Goal: Task Accomplishment & Management: Use online tool/utility

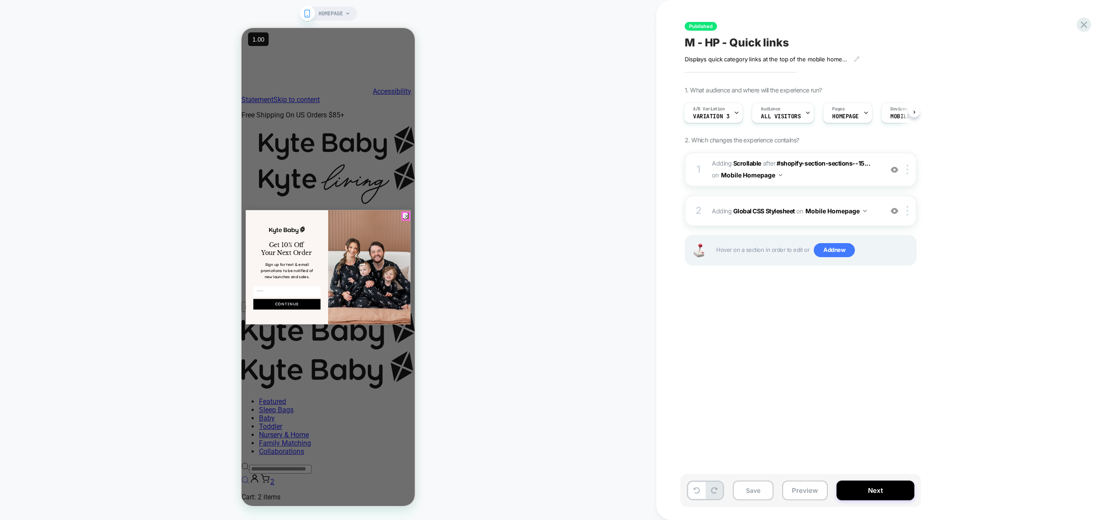
click at [405, 216] on circle "Close dialog" at bounding box center [407, 215] width 7 height 7
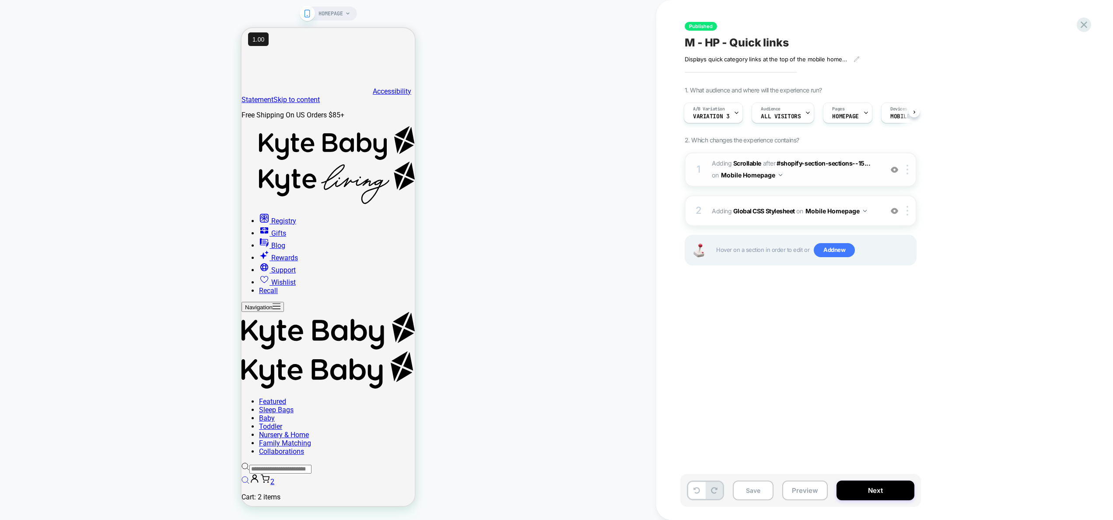
click at [892, 169] on img at bounding box center [894, 169] width 7 height 7
click at [883, 221] on div "2 Adding Global CSS Stylesheet on Mobile Homepage Add Before Add After Copy to …" at bounding box center [801, 210] width 232 height 31
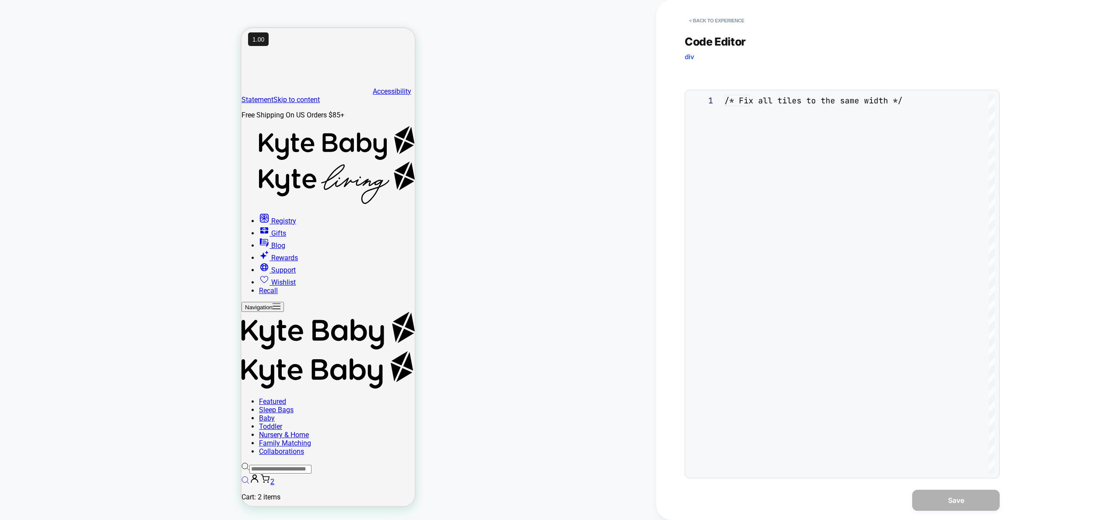
scroll to position [118, 0]
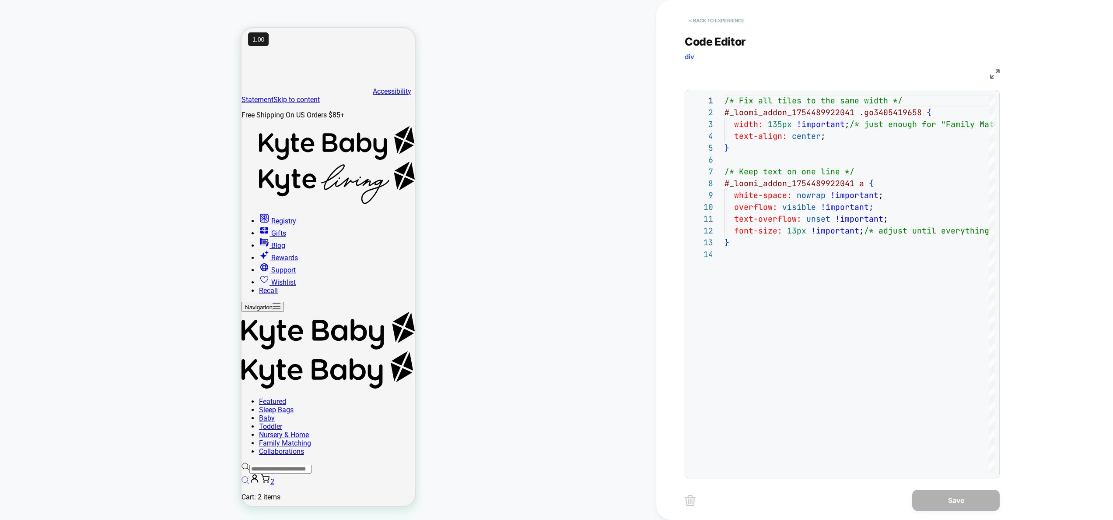
click at [717, 19] on button "< Back to experience" at bounding box center [717, 21] width 64 height 14
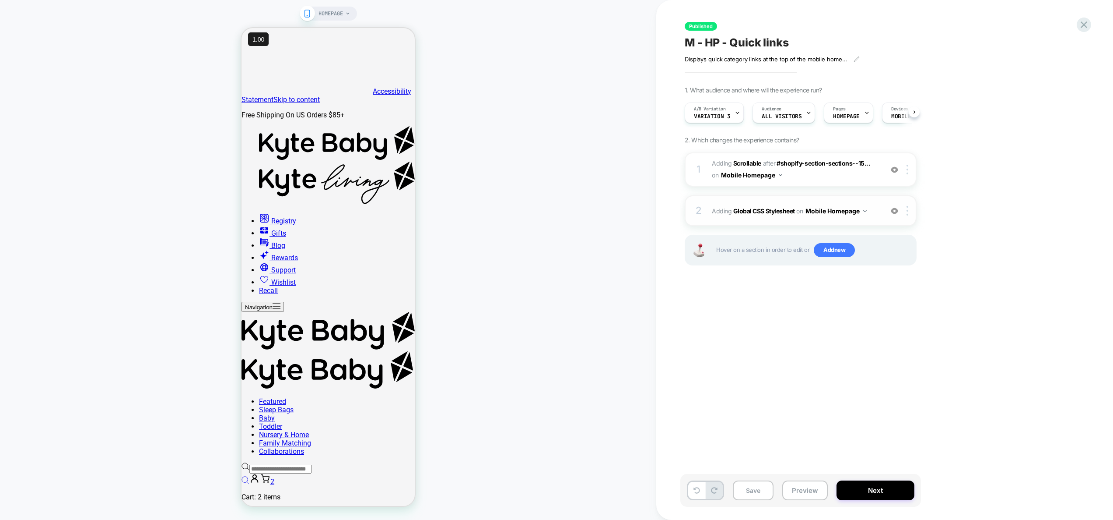
scroll to position [0, 0]
click at [902, 168] on div at bounding box center [909, 170] width 14 height 10
click at [909, 163] on div "1 #_loomi_addon_1754489922041 Adding Scrollable AFTER #shopify-section-sections…" at bounding box center [801, 169] width 232 height 34
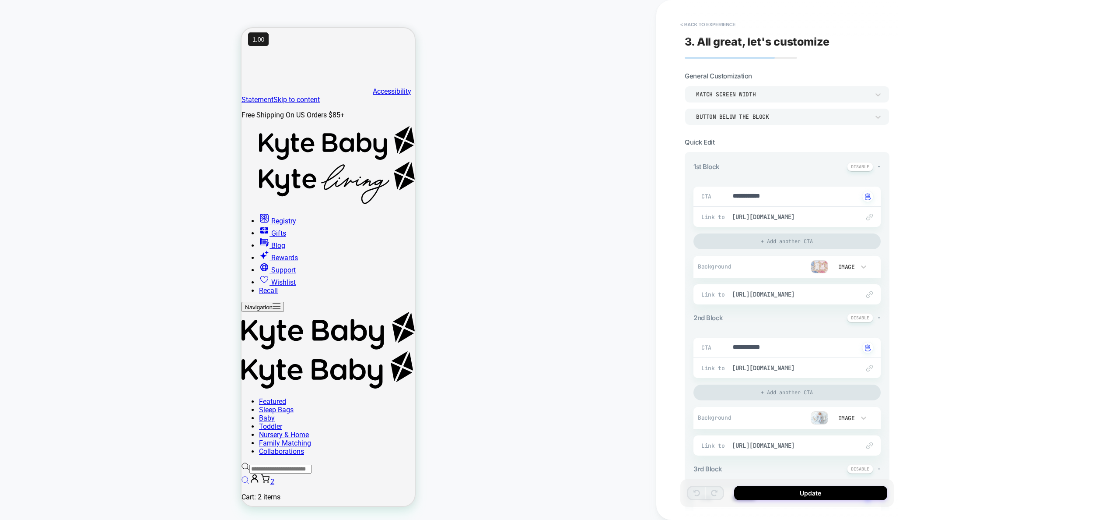
type textarea "*"
click at [718, 23] on button "< Back to experience" at bounding box center [708, 25] width 64 height 14
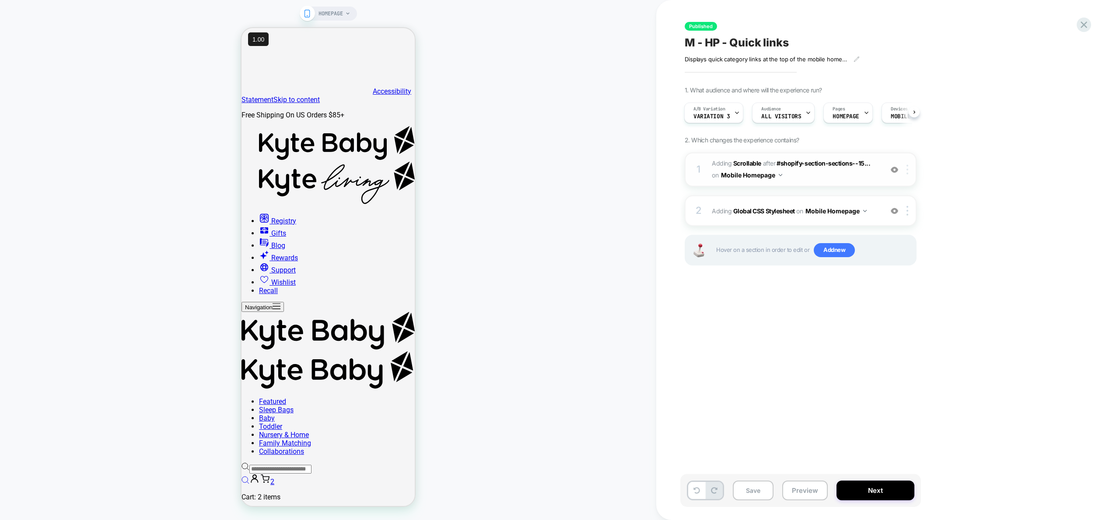
click at [908, 170] on img at bounding box center [908, 170] width 2 height 10
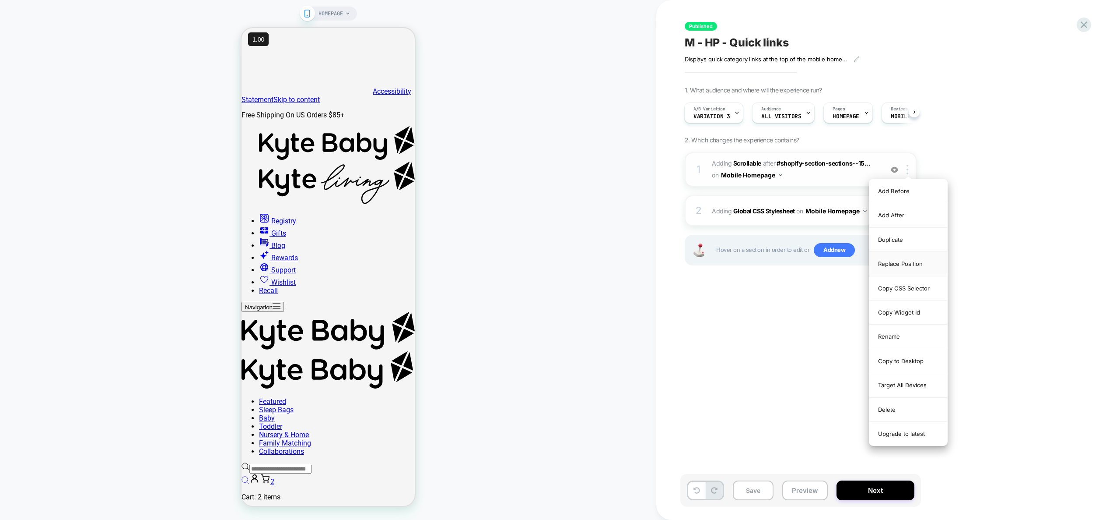
click at [911, 272] on div "Replace Position" at bounding box center [909, 264] width 78 height 24
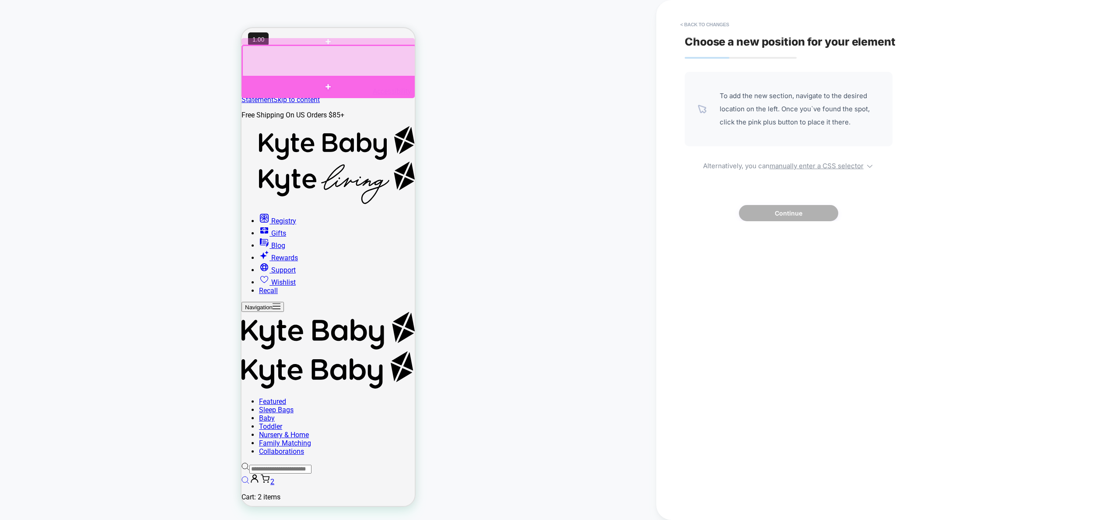
click at [317, 78] on div at bounding box center [328, 87] width 173 height 22
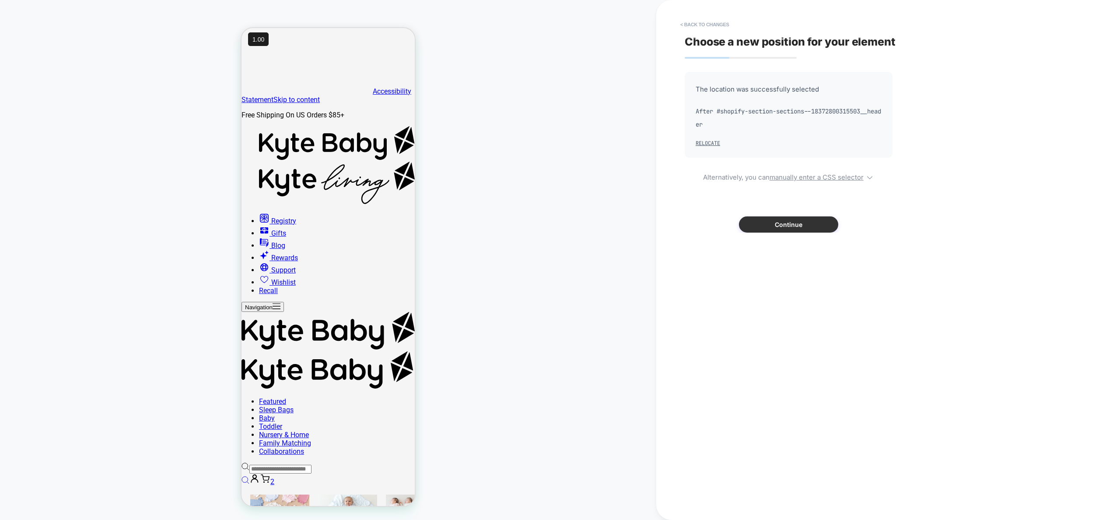
click at [814, 221] on button "Continue" at bounding box center [788, 224] width 99 height 16
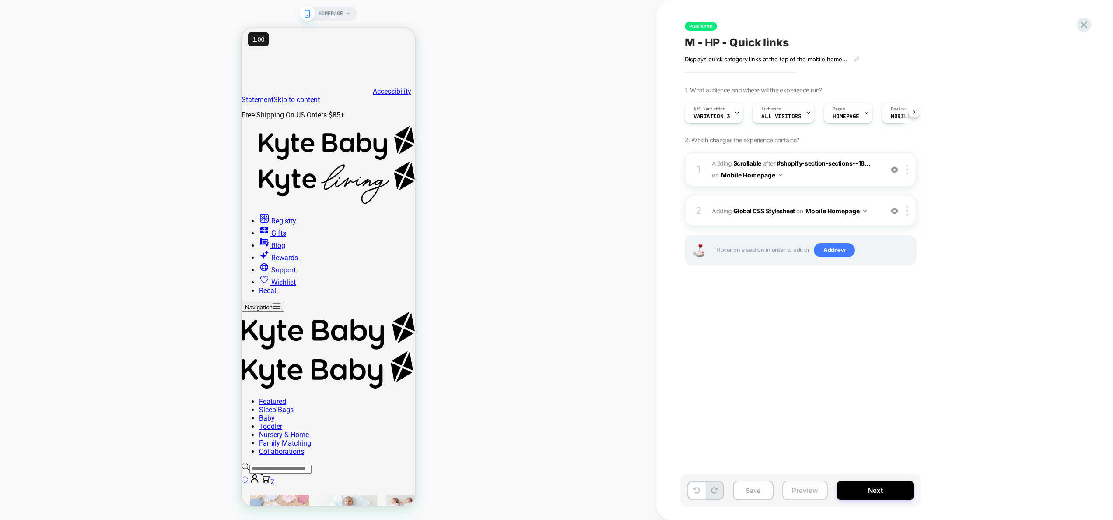
click at [794, 487] on button "Preview" at bounding box center [806, 490] width 46 height 20
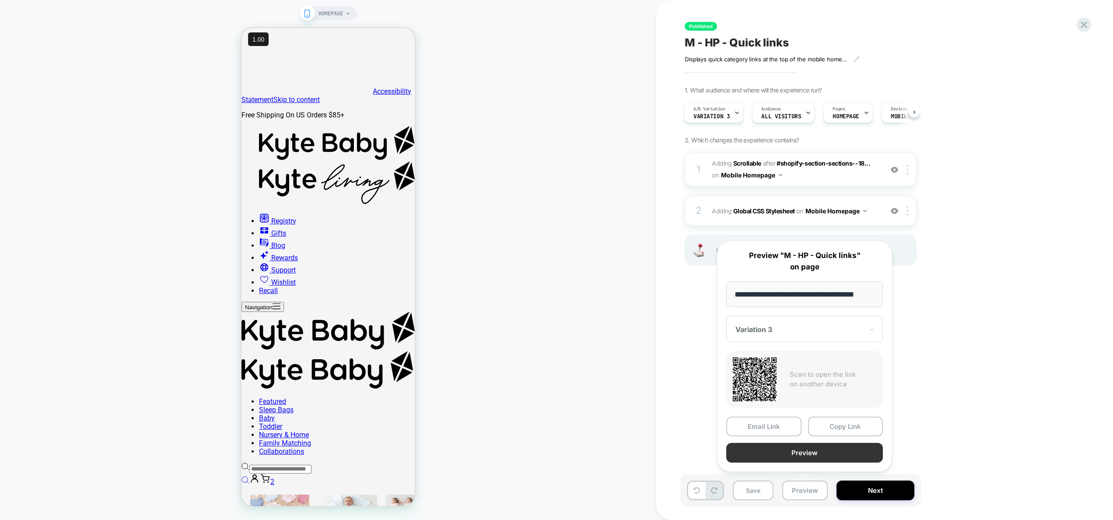
scroll to position [0, 0]
click at [800, 456] on button "Preview" at bounding box center [805, 452] width 157 height 20
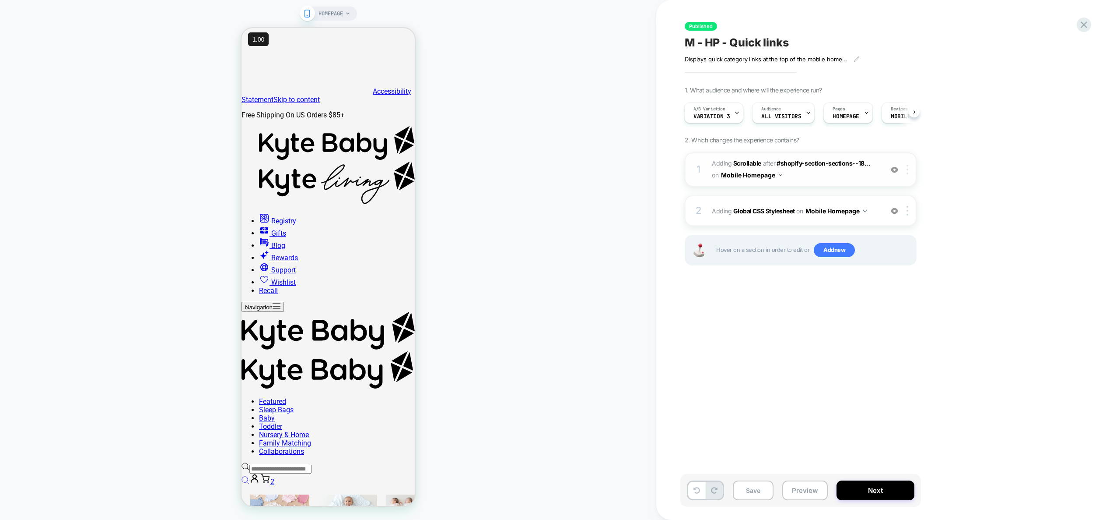
click at [909, 174] on div at bounding box center [909, 170] width 14 height 10
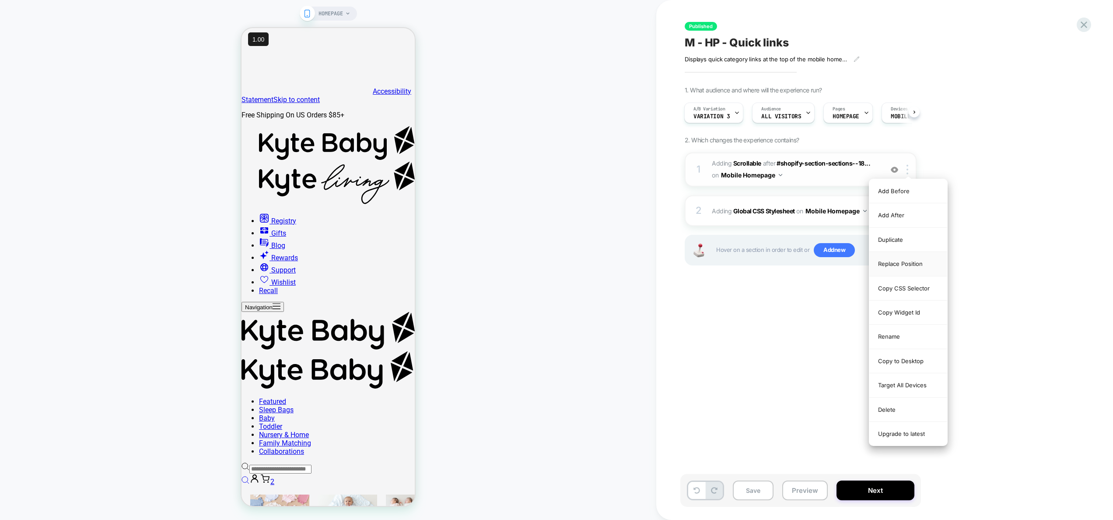
click at [911, 266] on div "Replace Position" at bounding box center [909, 264] width 78 height 24
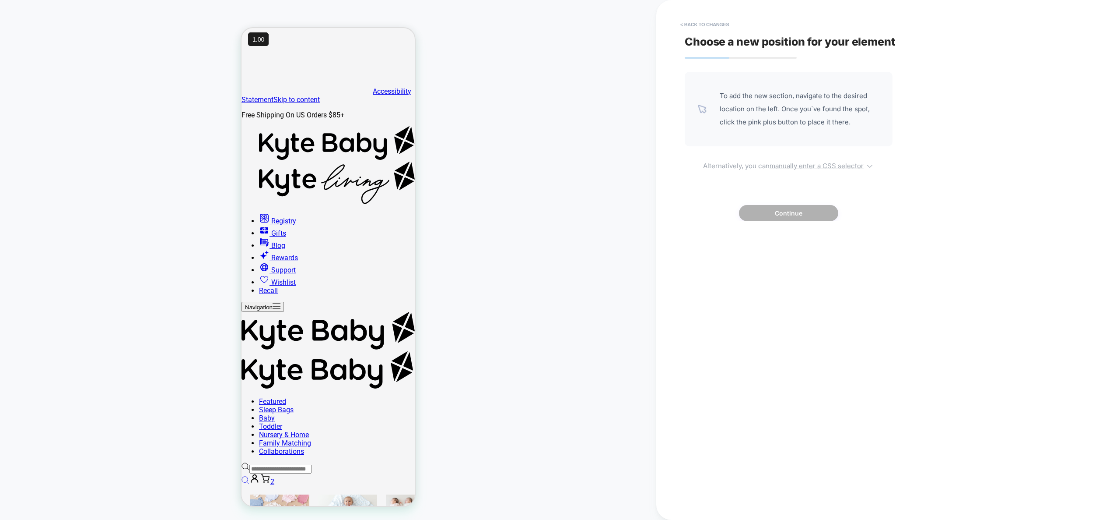
click at [800, 164] on u "manually enter a CSS selector" at bounding box center [817, 166] width 94 height 8
click at [730, 241] on select "**********" at bounding box center [718, 236] width 45 height 14
select select "*********"
click at [696, 229] on select "**********" at bounding box center [718, 236] width 45 height 14
click at [787, 236] on input at bounding box center [815, 236] width 134 height 14
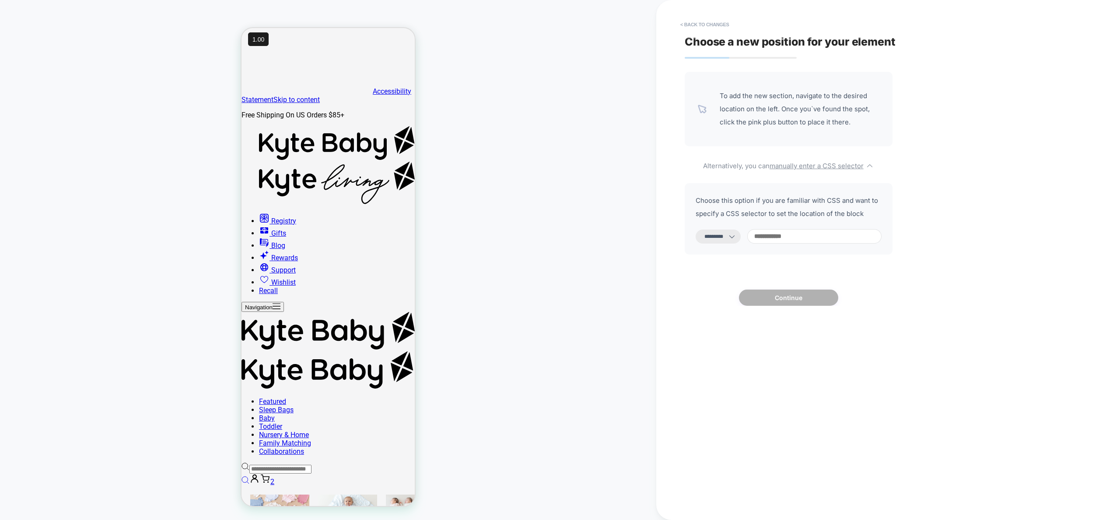
paste input "**********"
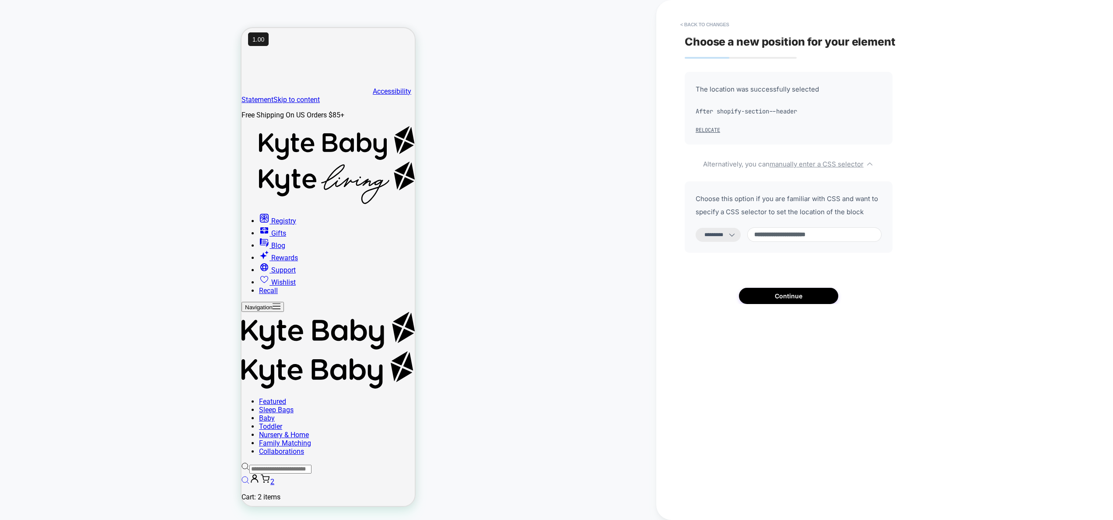
click at [767, 235] on input "**********" at bounding box center [815, 234] width 134 height 14
type input "**********"
click at [790, 291] on button "Continue" at bounding box center [788, 296] width 99 height 16
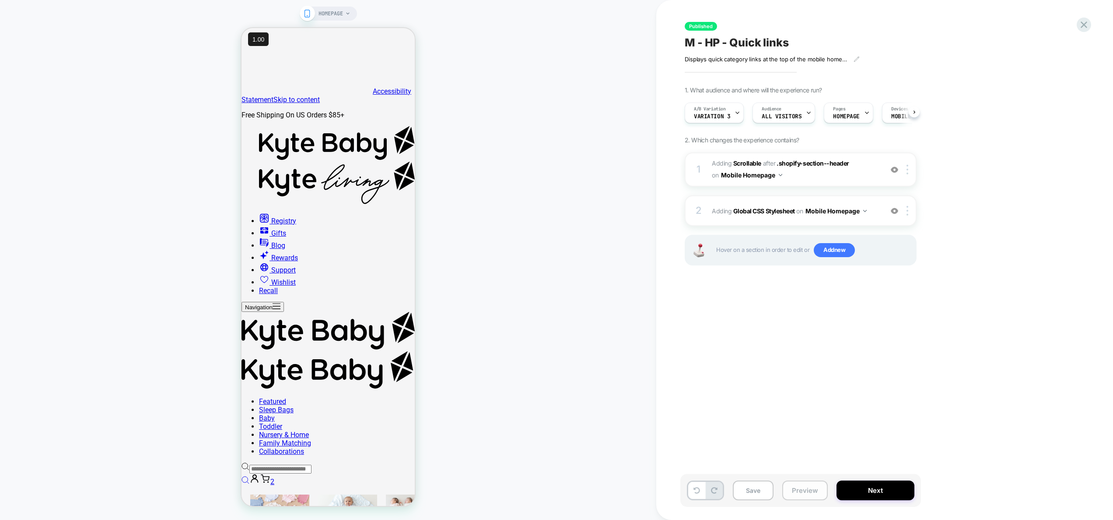
scroll to position [0, 0]
click at [807, 494] on button "Preview" at bounding box center [806, 490] width 46 height 20
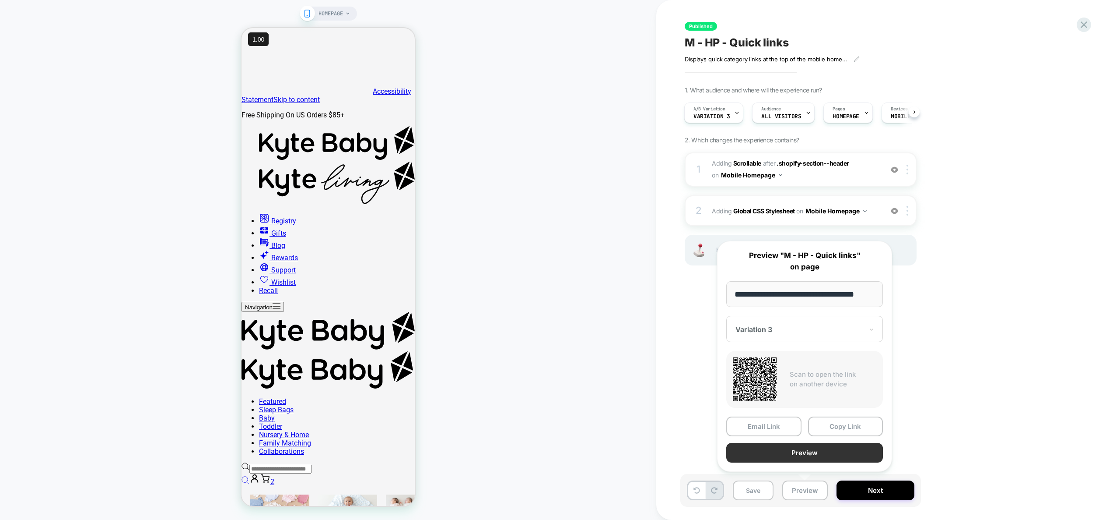
scroll to position [0, 0]
click at [809, 455] on button "Preview" at bounding box center [805, 452] width 157 height 20
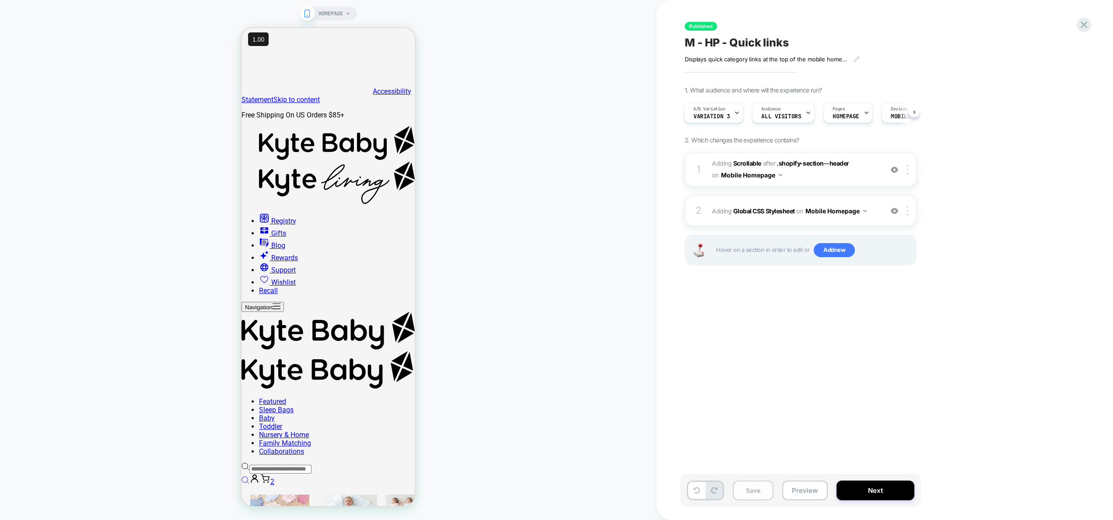
click at [753, 492] on button "Save" at bounding box center [753, 490] width 41 height 20
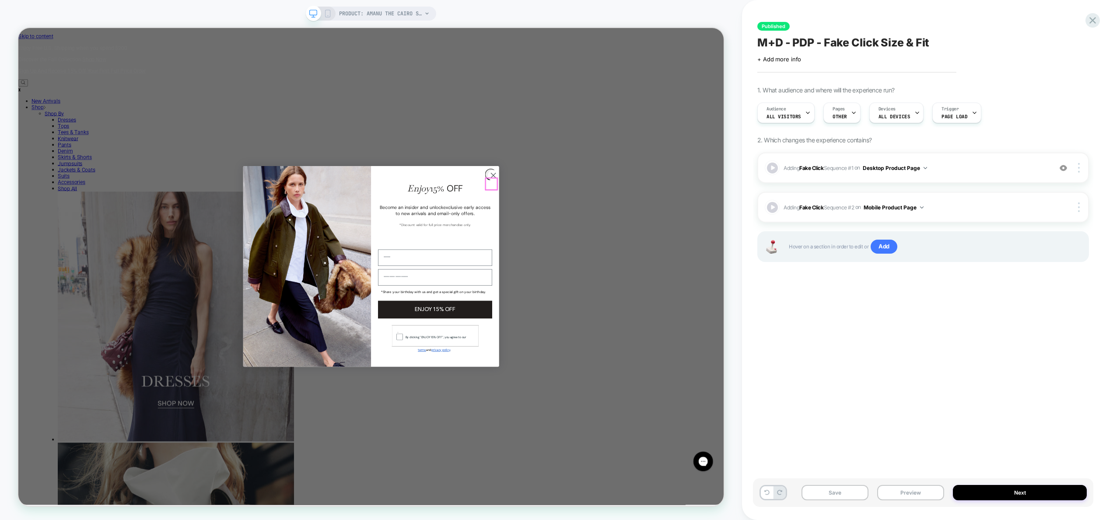
click at [648, 231] on circle "Close dialog" at bounding box center [652, 224] width 14 height 14
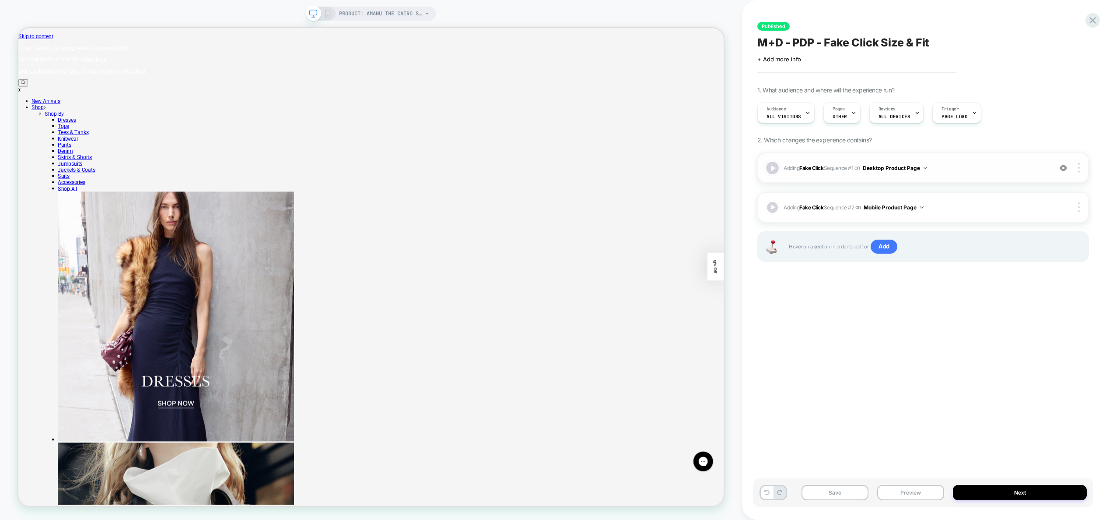
click at [778, 169] on div at bounding box center [772, 168] width 13 height 13
click at [768, 170] on div at bounding box center [772, 168] width 13 height 13
click at [774, 209] on div at bounding box center [772, 207] width 13 height 13
click at [774, 171] on div at bounding box center [772, 168] width 13 height 13
click at [979, 169] on span "Adding Fake Click Sequence # 1 on Desktop Product Page" at bounding box center [916, 167] width 264 height 11
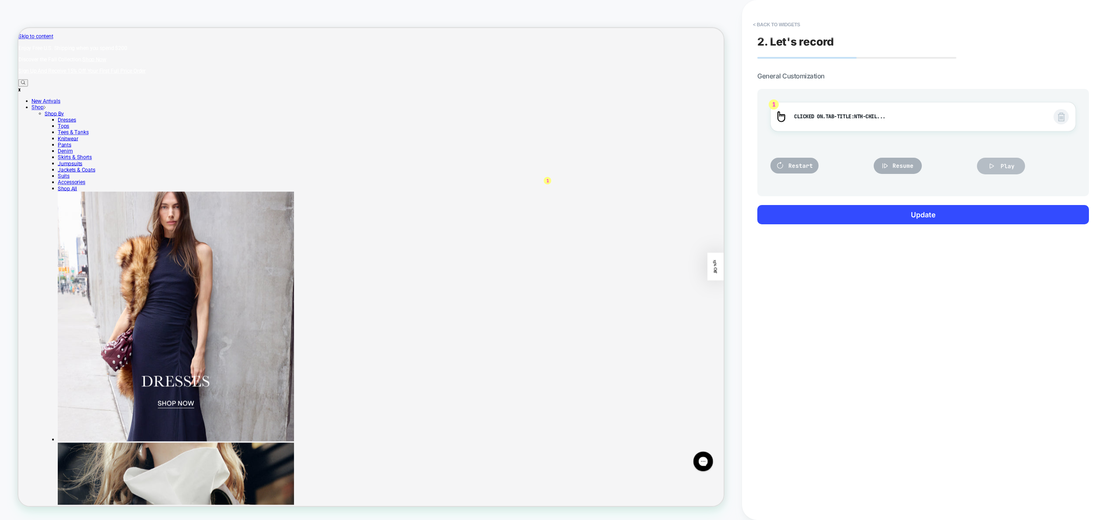
click at [1008, 165] on span "Play" at bounding box center [1008, 165] width 14 height 7
click at [784, 21] on button "< Back to widgets" at bounding box center [777, 25] width 56 height 14
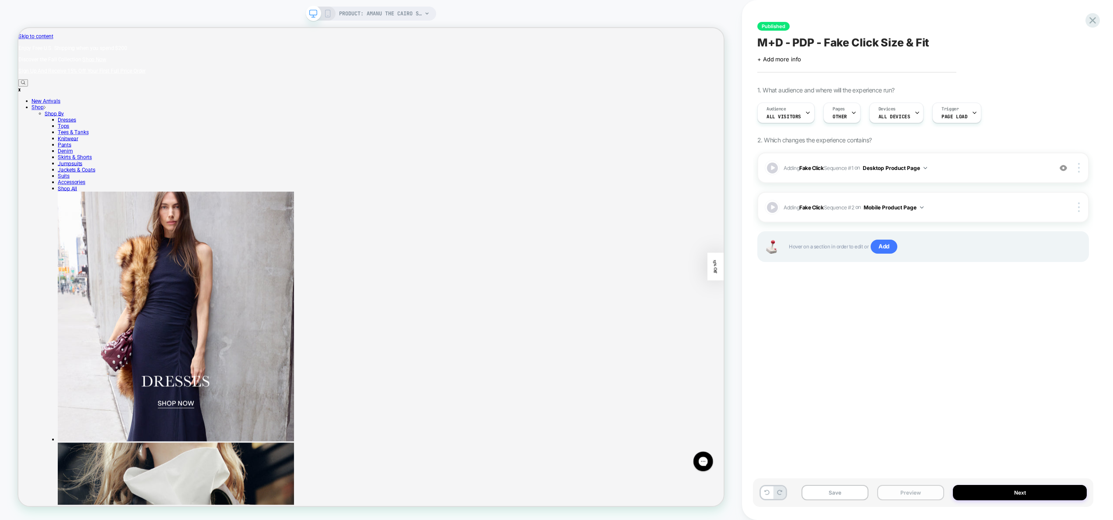
click at [911, 499] on button "Preview" at bounding box center [911, 492] width 67 height 15
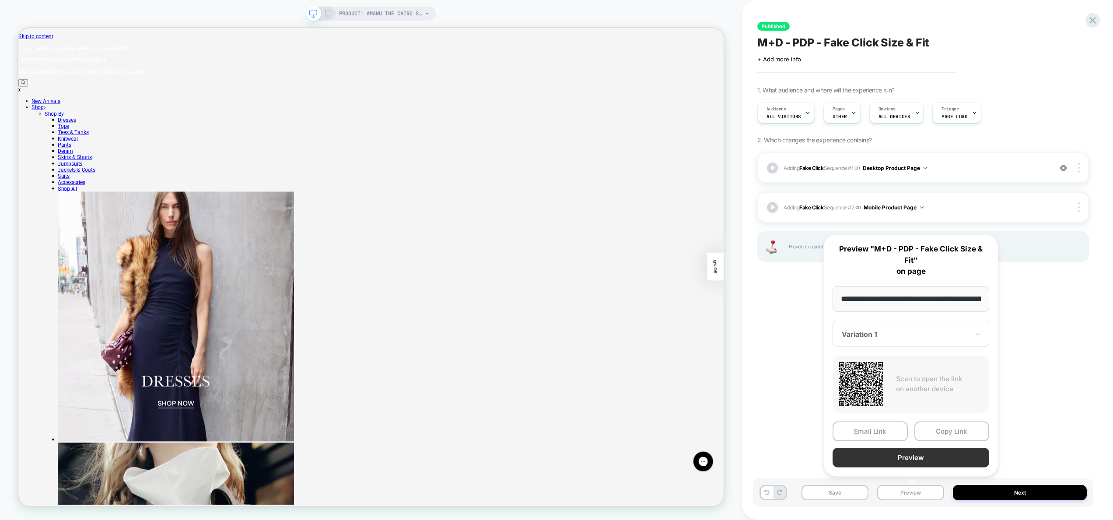
click at [913, 450] on button "Preview" at bounding box center [911, 457] width 157 height 20
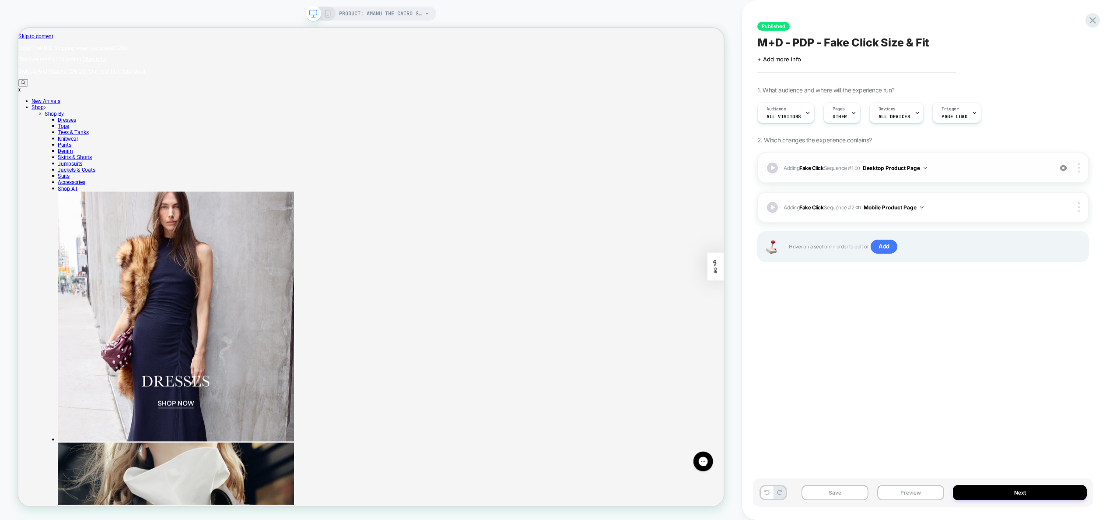
click at [971, 166] on span "Adding Fake Click Sequence # 1 on Desktop Product Page" at bounding box center [916, 167] width 264 height 11
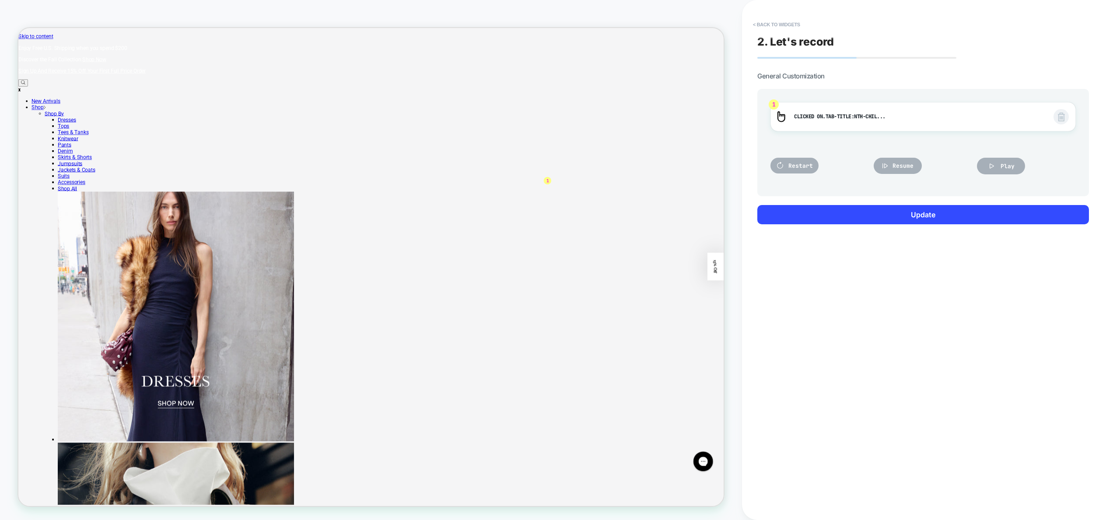
click at [777, 20] on button "< Back to widgets" at bounding box center [777, 25] width 56 height 14
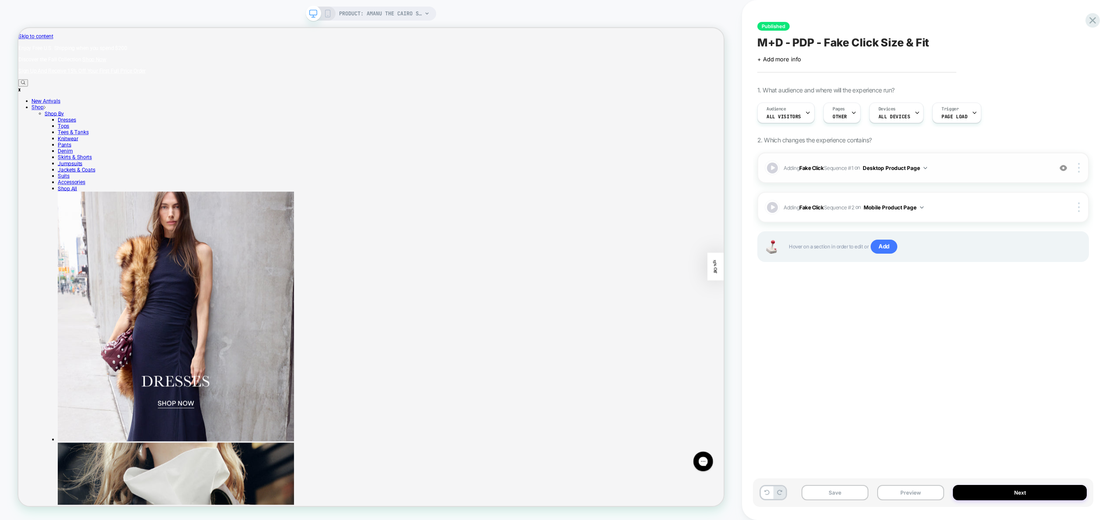
click at [1063, 169] on img at bounding box center [1063, 167] width 7 height 7
click at [905, 491] on button "Preview" at bounding box center [911, 492] width 67 height 15
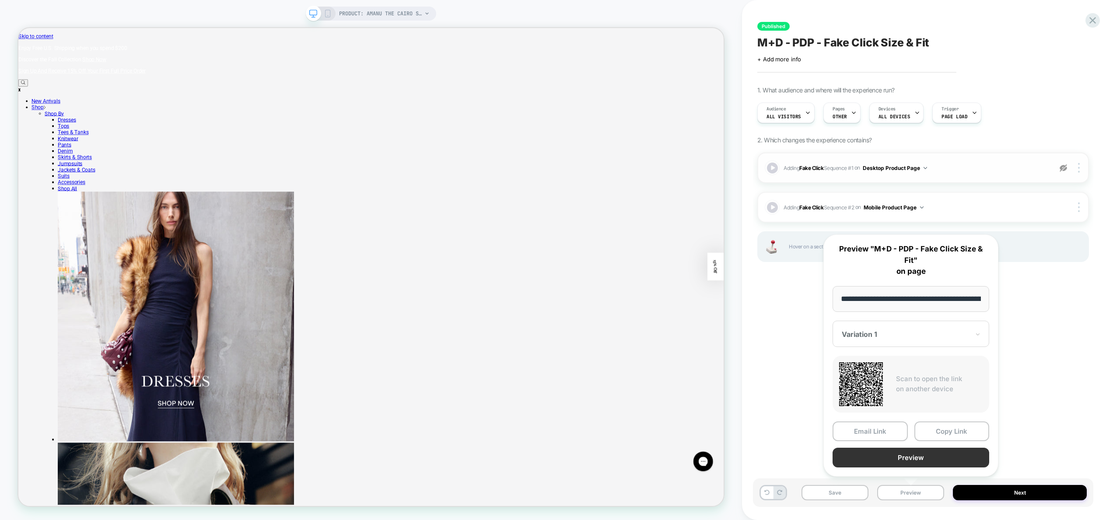
click at [906, 460] on button "Preview" at bounding box center [911, 457] width 157 height 20
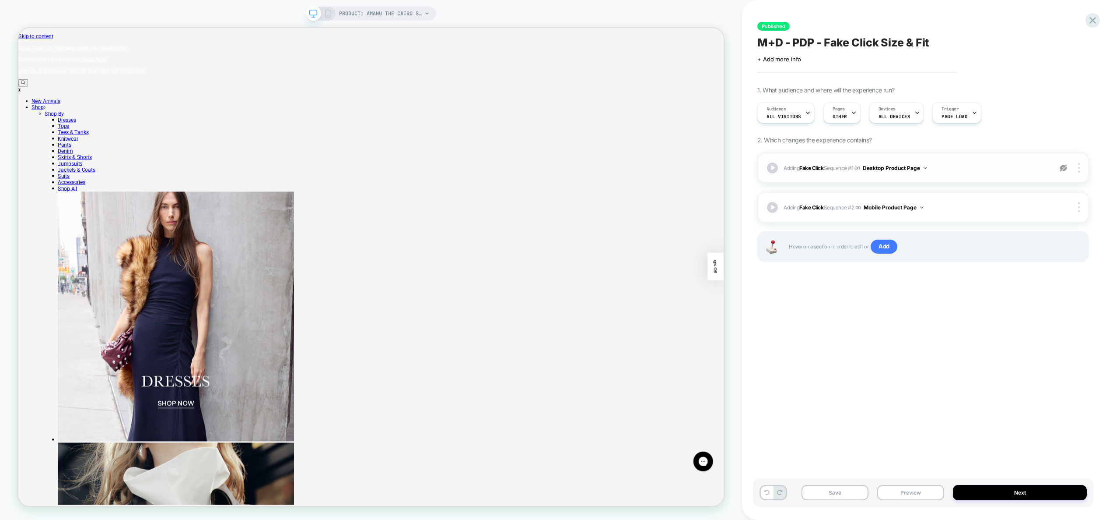
click at [1064, 169] on img at bounding box center [1063, 167] width 7 height 7
click at [915, 492] on button "Preview" at bounding box center [911, 492] width 67 height 15
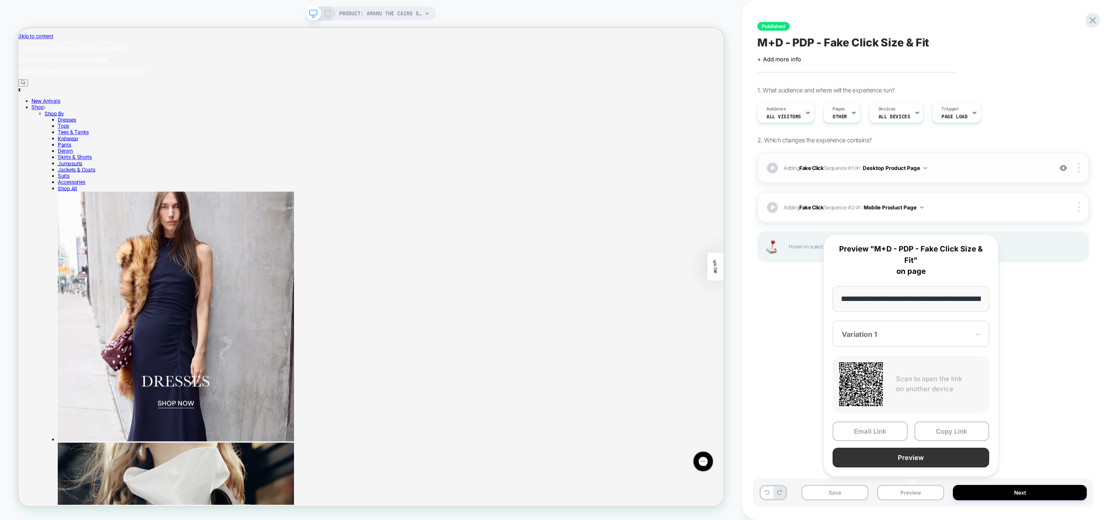
click at [908, 460] on button "Preview" at bounding box center [911, 457] width 157 height 20
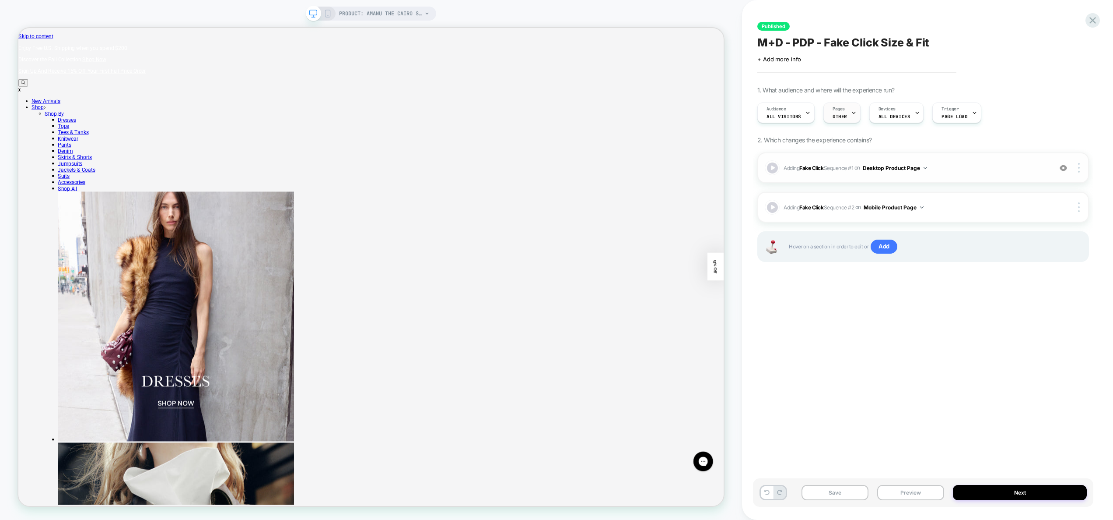
click at [839, 108] on span "Pages" at bounding box center [839, 109] width 12 height 6
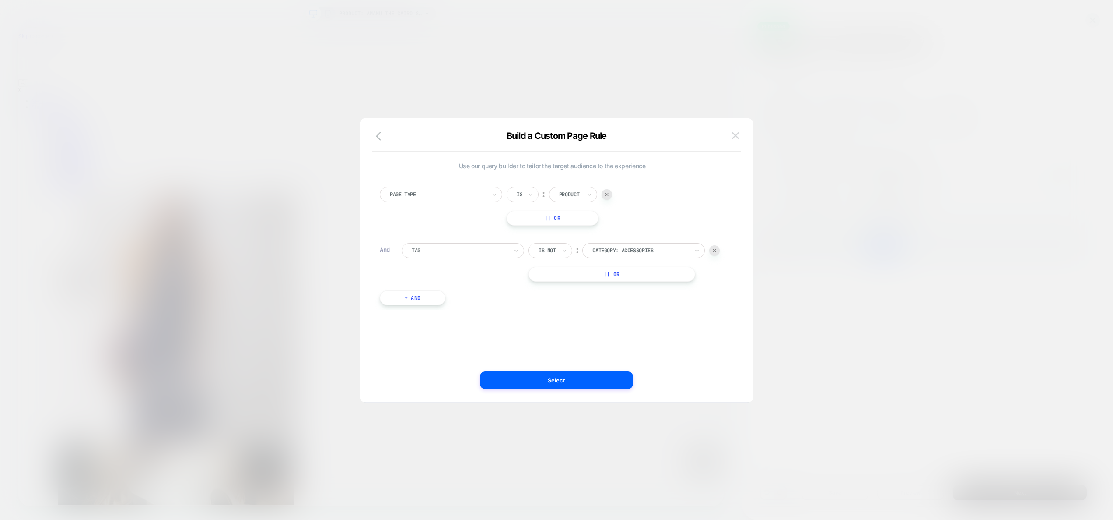
click at [737, 136] on img at bounding box center [736, 135] width 8 height 7
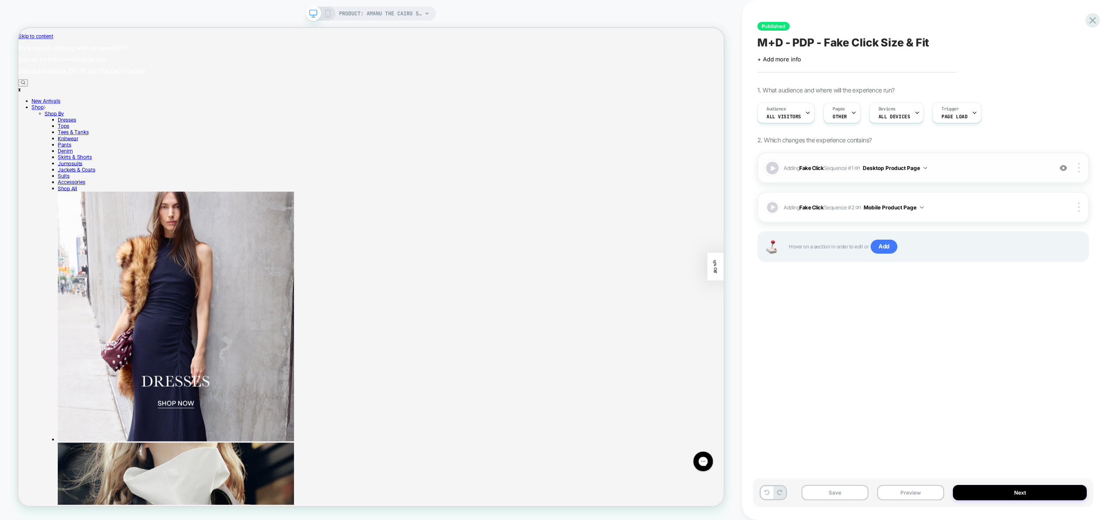
click at [776, 166] on div at bounding box center [772, 168] width 13 height 13
click at [771, 169] on div at bounding box center [772, 168] width 13 height 13
click at [1061, 168] on img at bounding box center [1063, 167] width 7 height 7
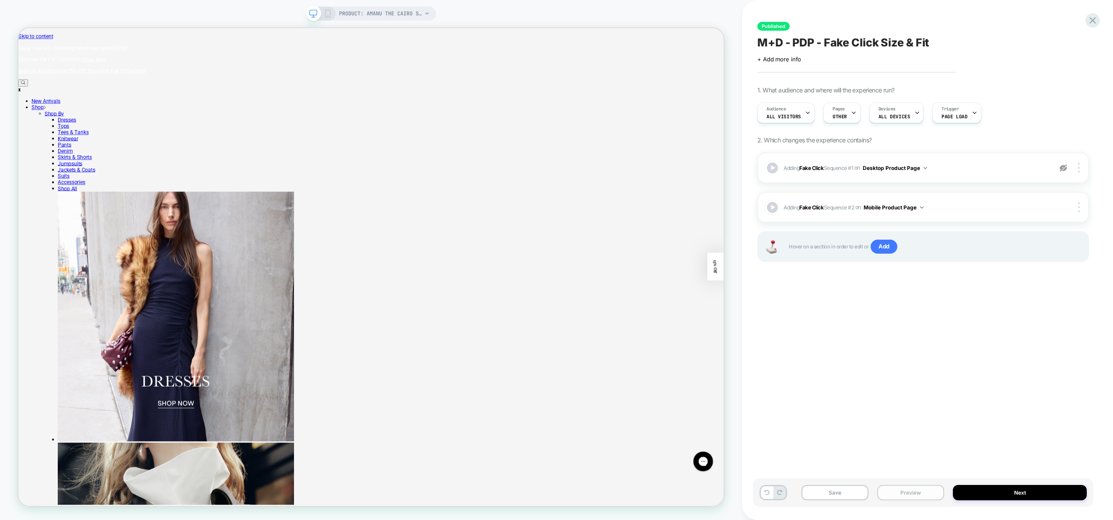
drag, startPoint x: 918, startPoint y: 490, endPoint x: 919, endPoint y: 485, distance: 4.8
click at [918, 489] on button "Preview" at bounding box center [911, 492] width 67 height 15
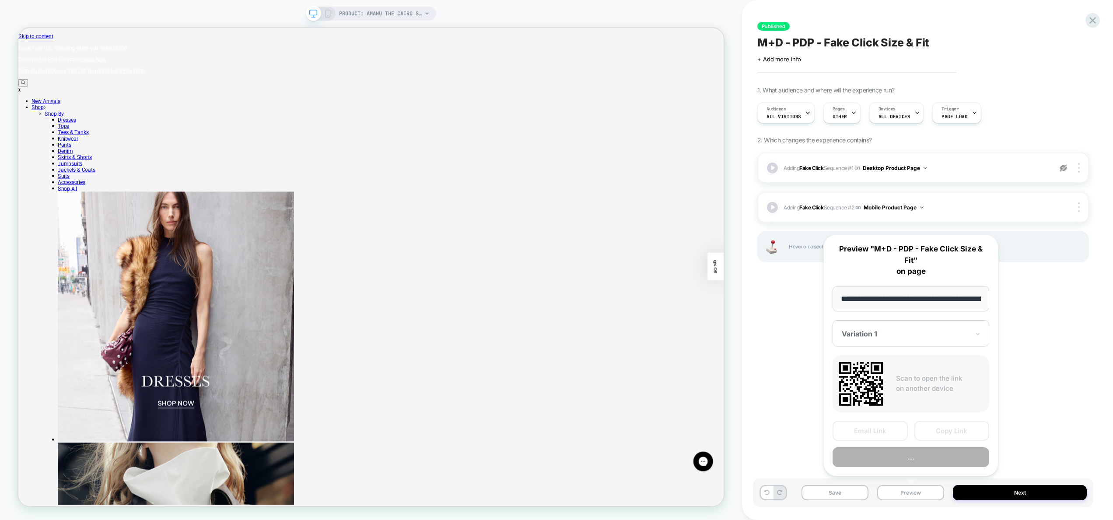
scroll to position [0, 120]
click at [914, 457] on button "Preview" at bounding box center [911, 457] width 157 height 20
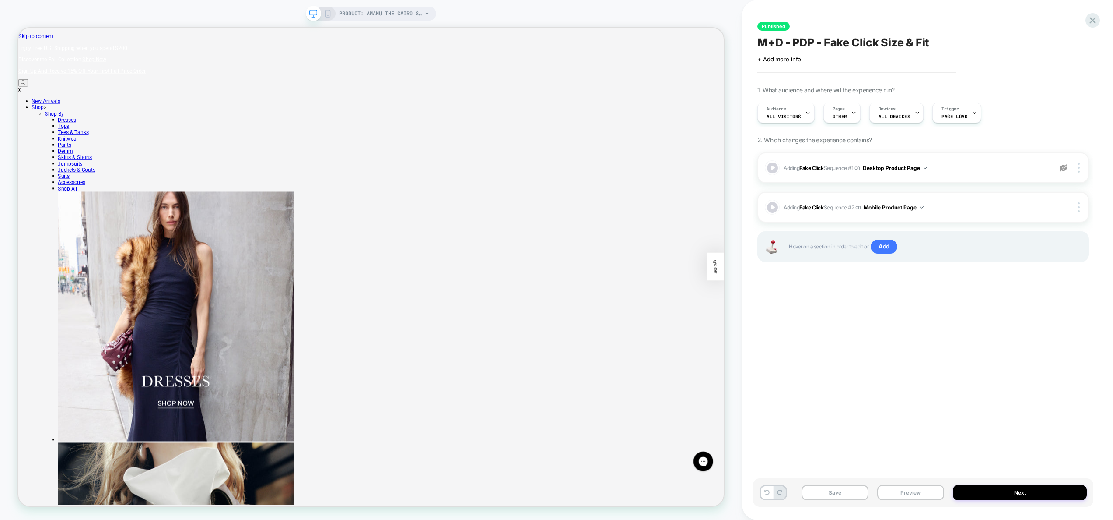
click at [1068, 168] on div at bounding box center [1064, 168] width 17 height 10
click at [923, 492] on button "Preview" at bounding box center [911, 492] width 67 height 15
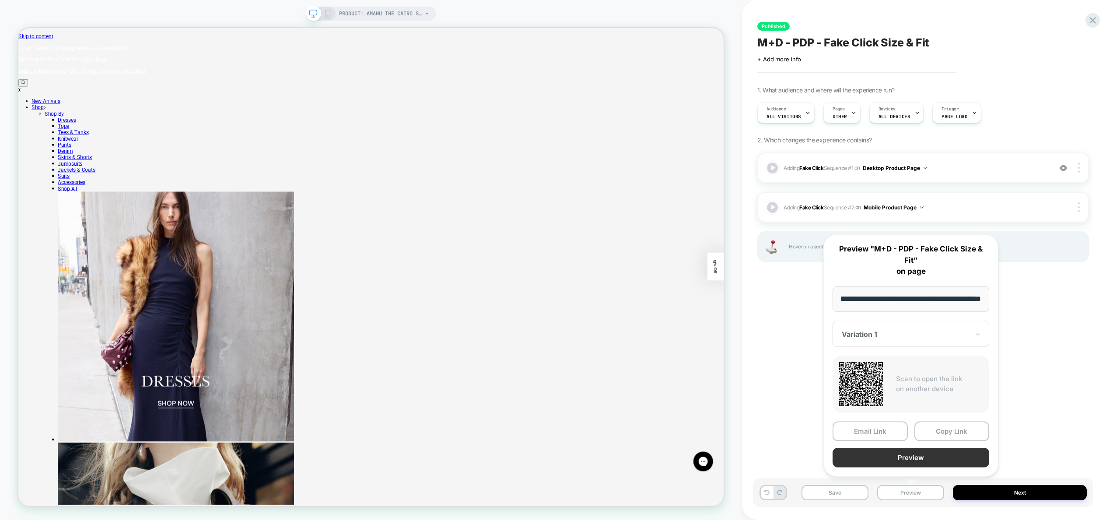
click at [918, 460] on button "Preview" at bounding box center [911, 457] width 157 height 20
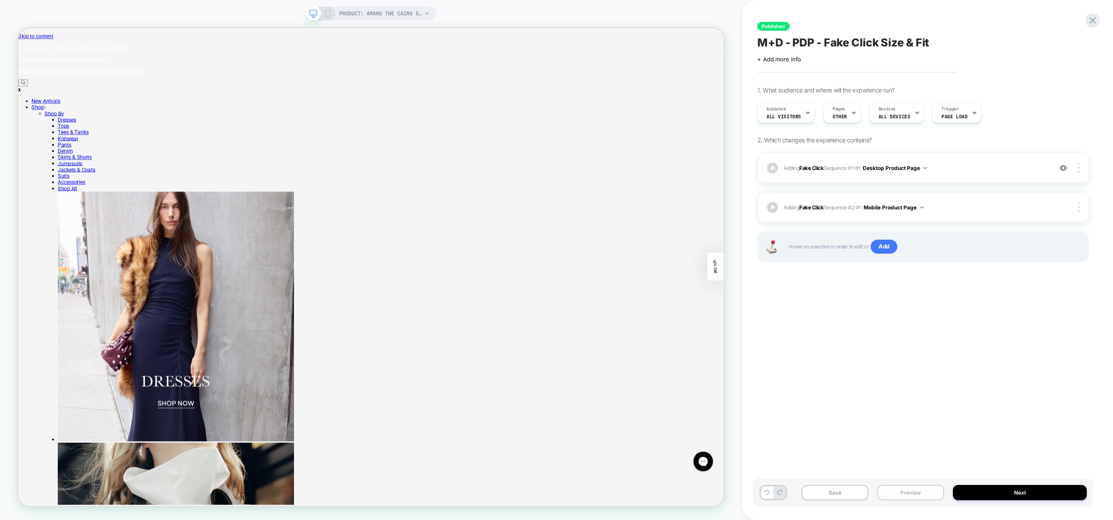
click at [904, 491] on button "Preview" at bounding box center [911, 492] width 67 height 15
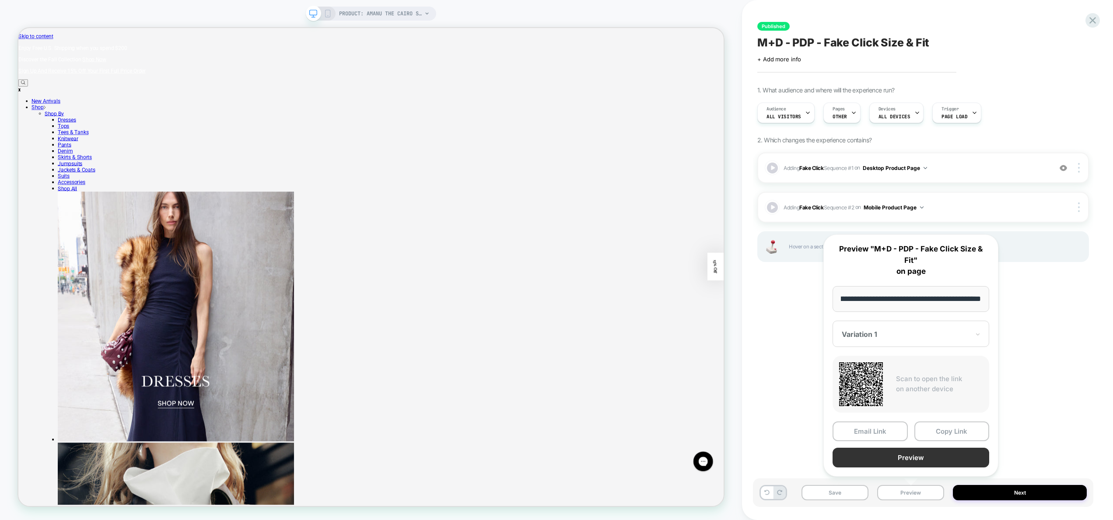
scroll to position [0, 0]
click at [911, 454] on button "Preview" at bounding box center [911, 457] width 157 height 20
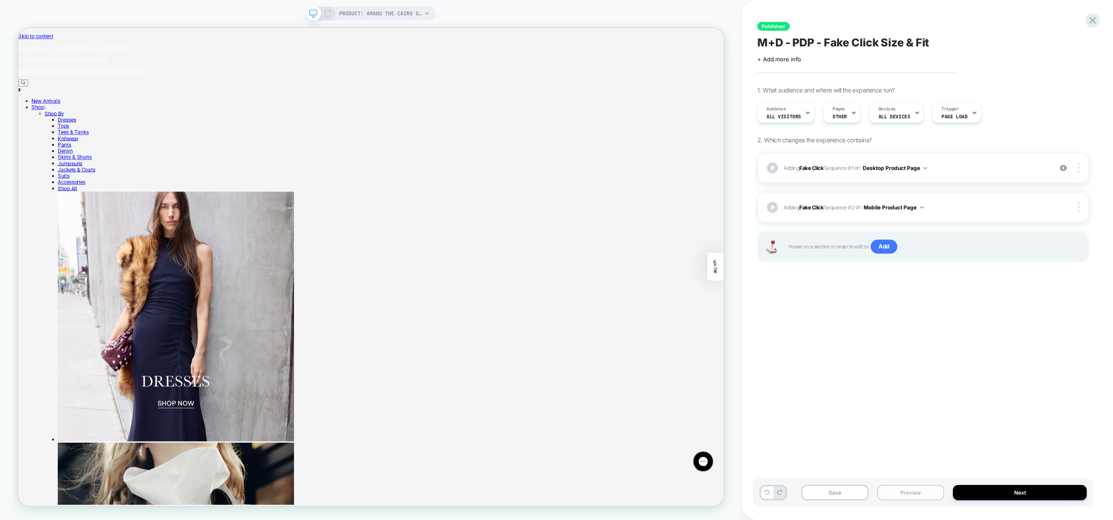
click at [908, 491] on button "Preview" at bounding box center [911, 492] width 67 height 15
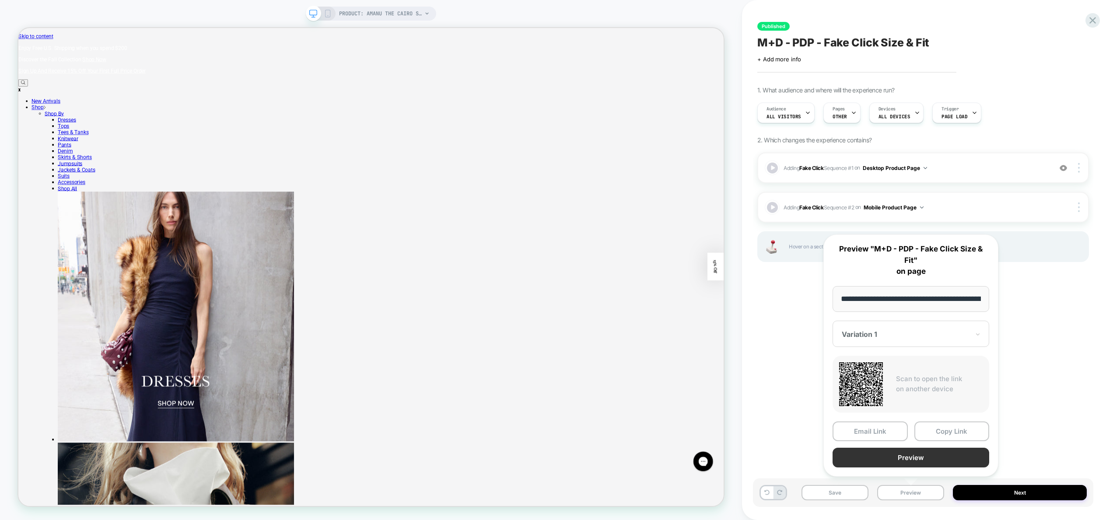
click at [903, 455] on button "Preview" at bounding box center [911, 457] width 157 height 20
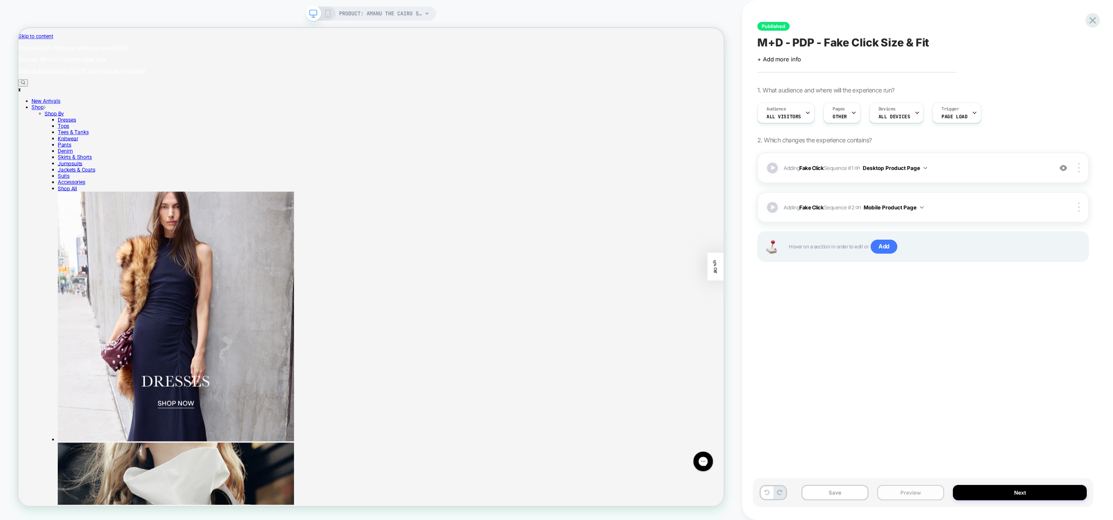
click at [902, 490] on button "Preview" at bounding box center [911, 492] width 67 height 15
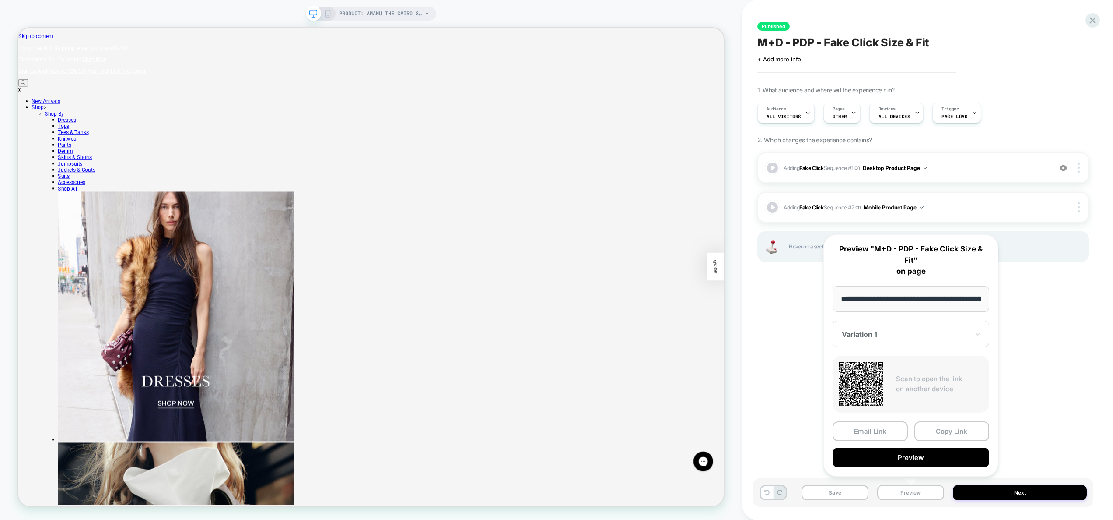
click at [912, 479] on div at bounding box center [911, 480] width 18 height 9
click at [912, 494] on button "Preview" at bounding box center [911, 492] width 67 height 15
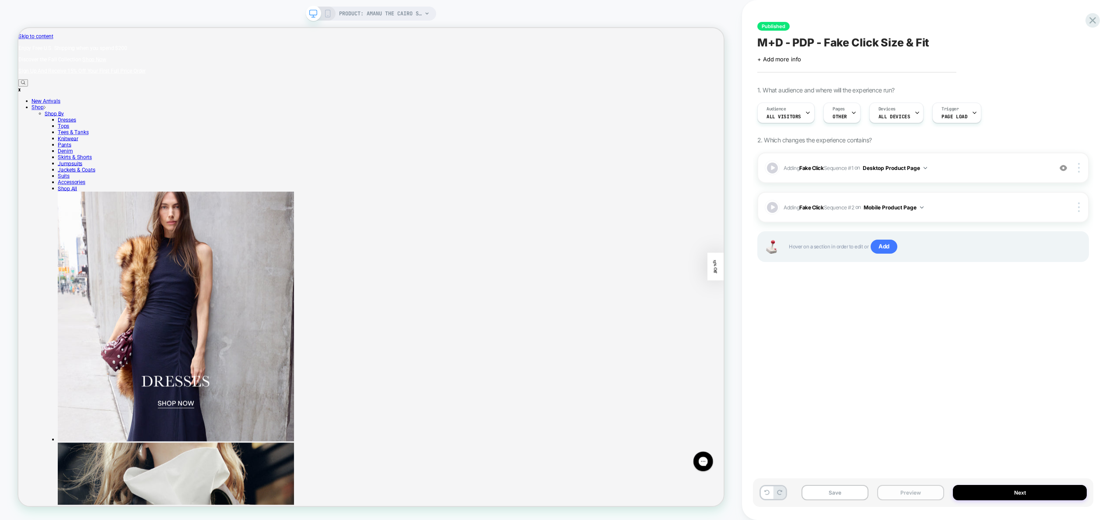
click at [909, 496] on button "Preview" at bounding box center [911, 492] width 67 height 15
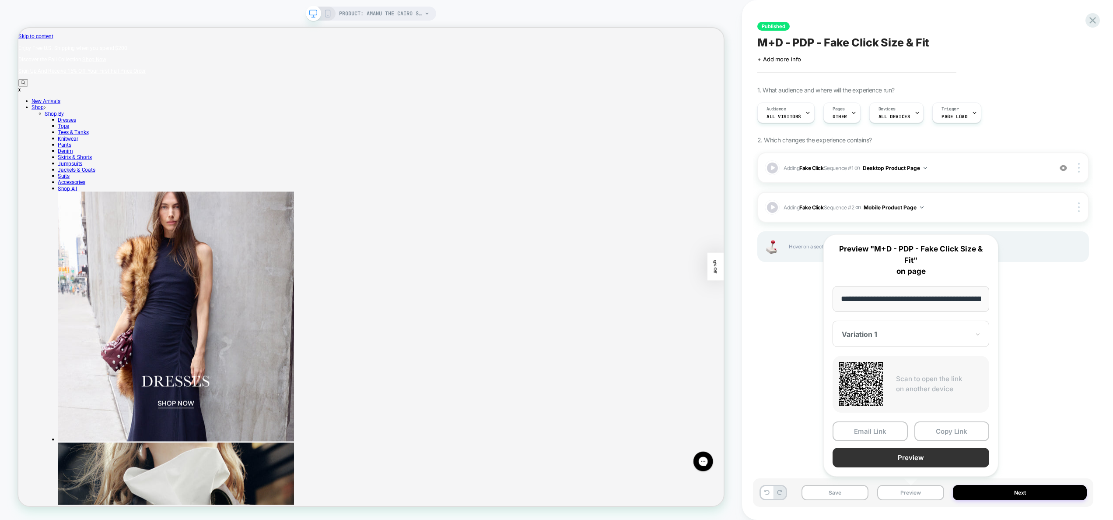
click at [901, 456] on button "Preview" at bounding box center [911, 457] width 157 height 20
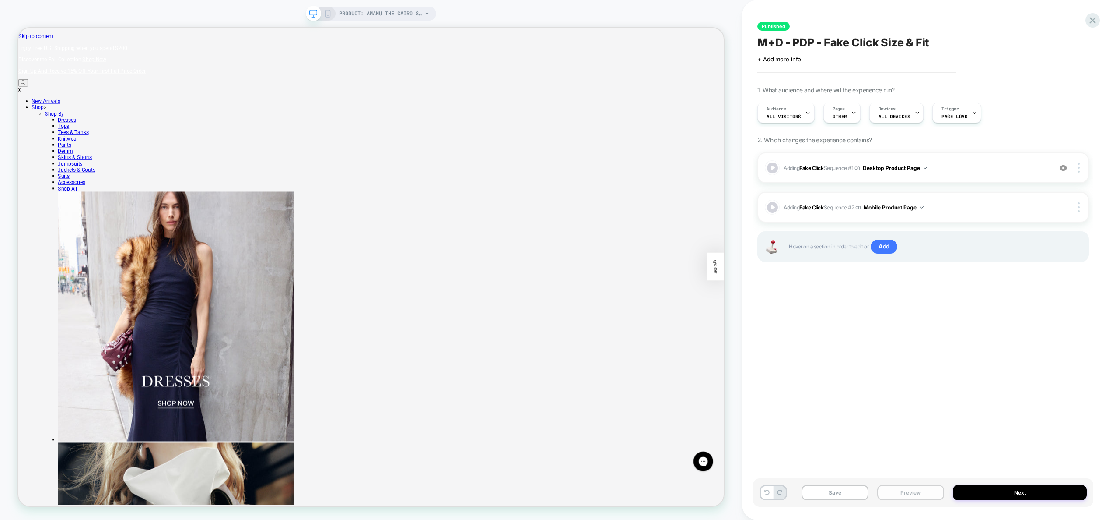
click at [923, 495] on button "Preview" at bounding box center [911, 492] width 67 height 15
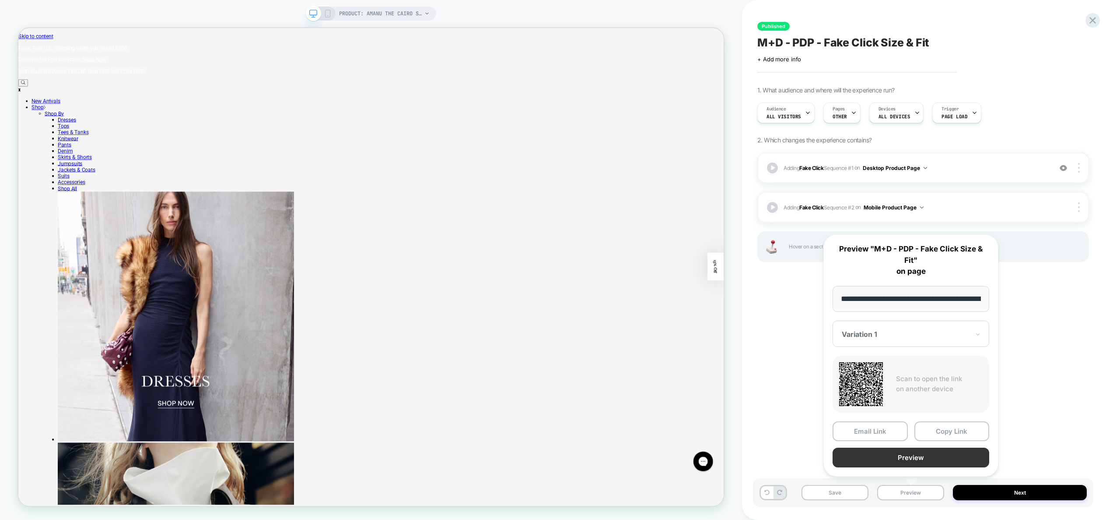
click at [908, 460] on button "Preview" at bounding box center [911, 457] width 157 height 20
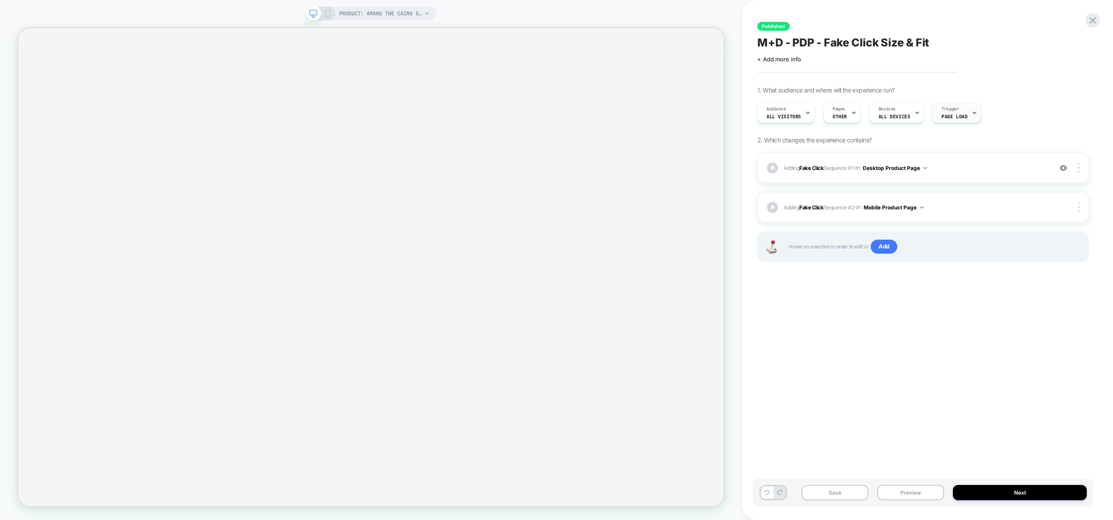
click at [942, 116] on span "Page Load" at bounding box center [955, 116] width 26 height 6
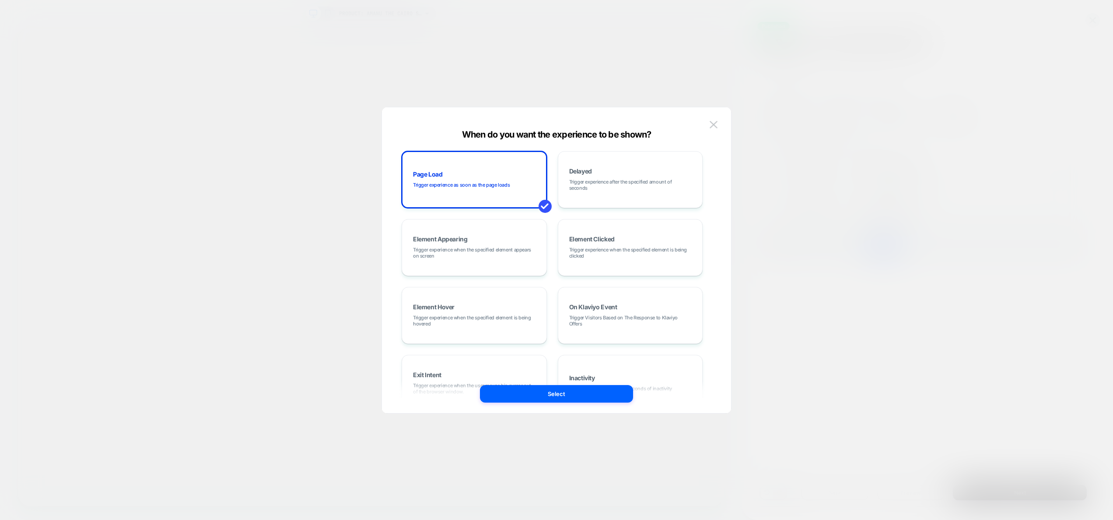
click at [843, 147] on div at bounding box center [556, 260] width 1113 height 520
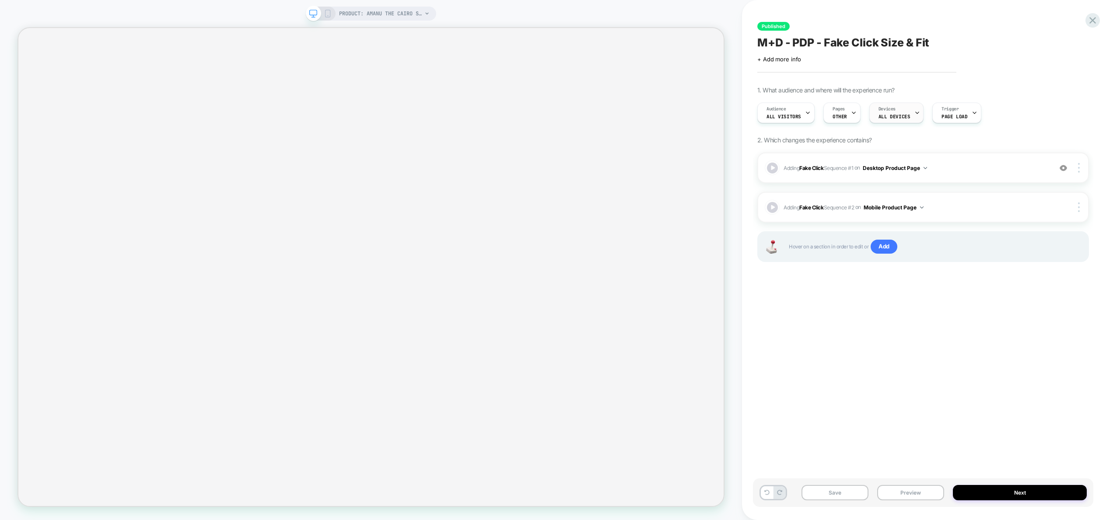
click at [882, 117] on span "ALL DEVICES" at bounding box center [895, 116] width 32 height 6
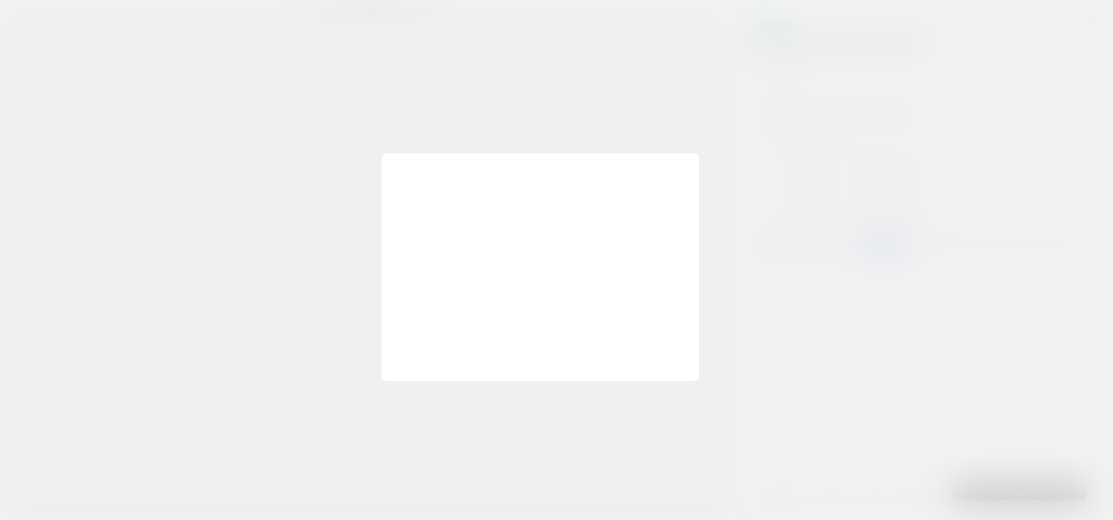
click at [882, 117] on div at bounding box center [556, 260] width 1113 height 520
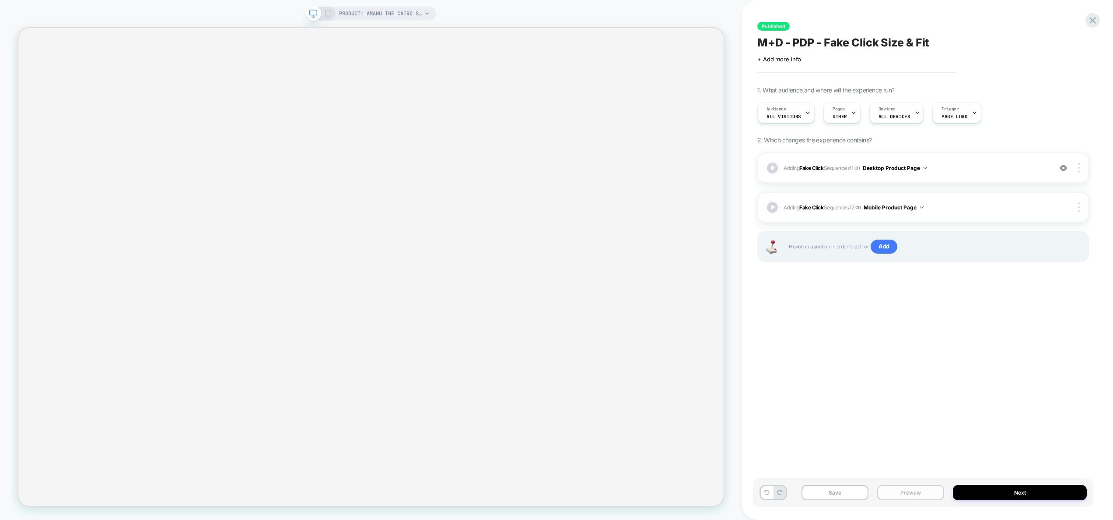
click at [916, 490] on button "Preview" at bounding box center [911, 492] width 67 height 15
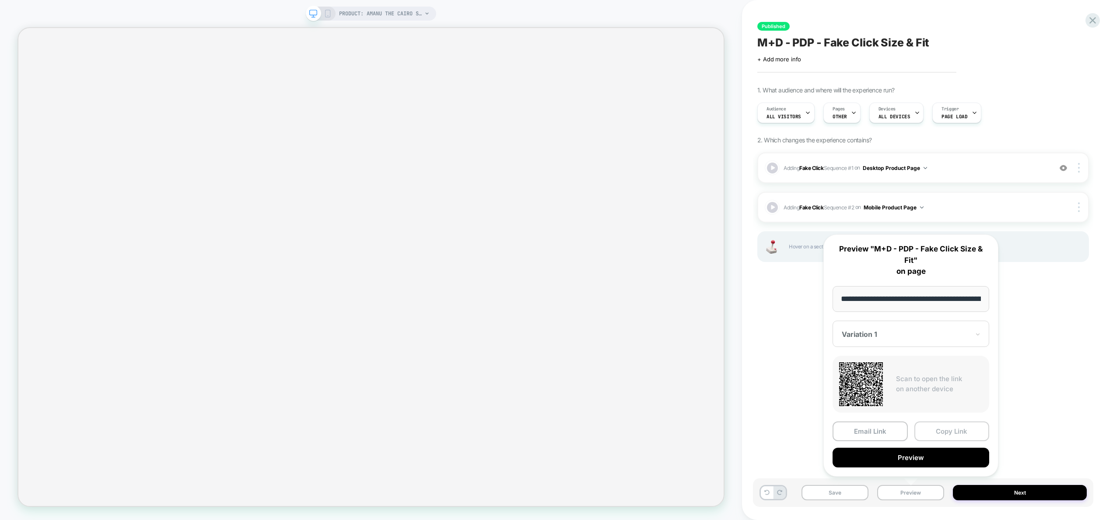
click at [930, 435] on button "Copy Link" at bounding box center [952, 431] width 75 height 20
